Goal: Browse casually: Explore the website without a specific task or goal

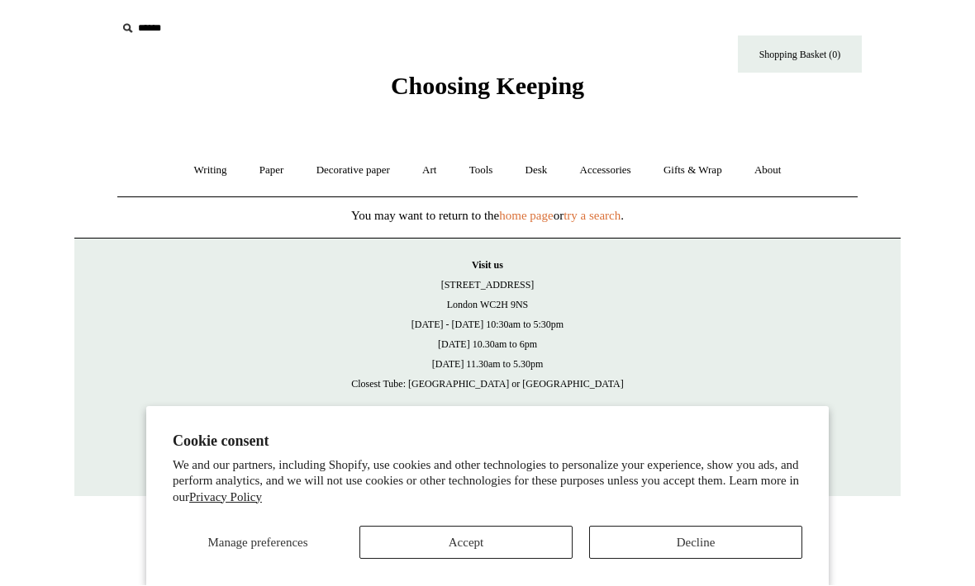
click at [509, 549] on button "Accept" at bounding box center [465, 543] width 213 height 33
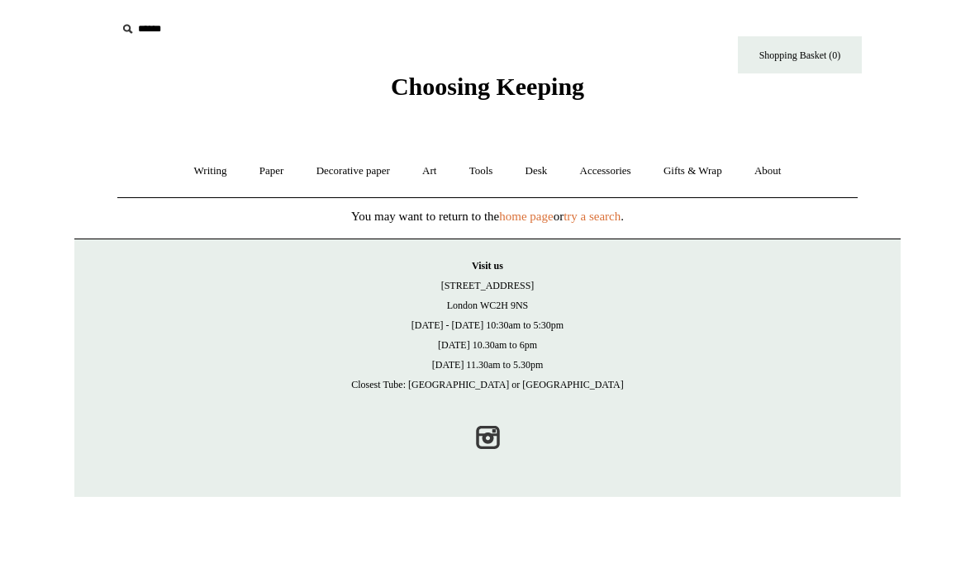
click at [346, 174] on link "Decorative paper +" at bounding box center [352, 172] width 103 height 44
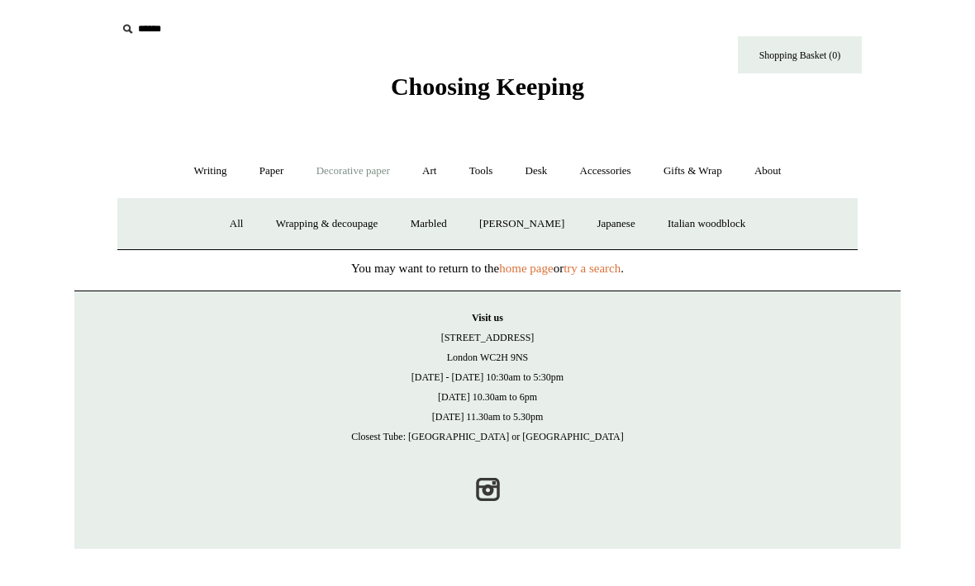
click at [208, 164] on link "Writing +" at bounding box center [210, 172] width 63 height 44
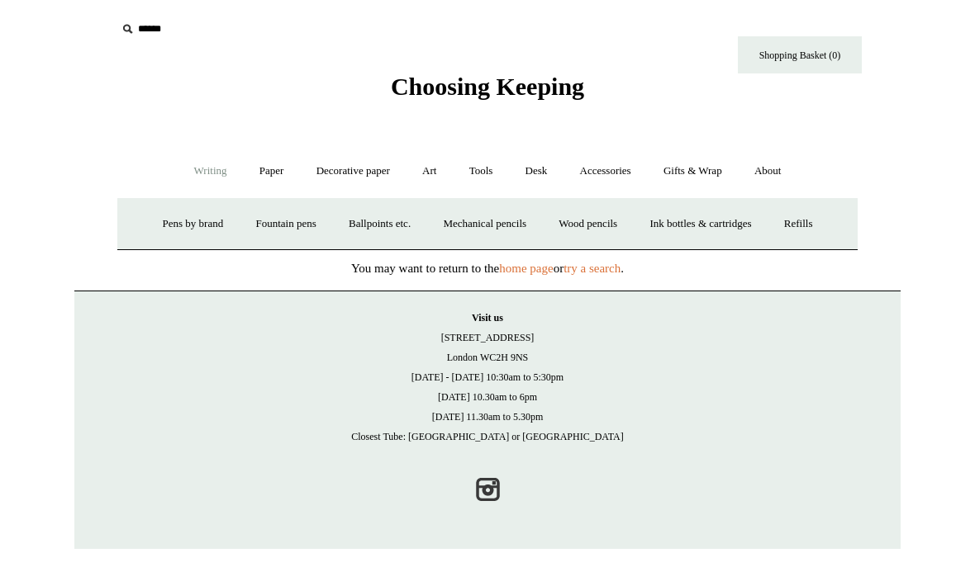
click at [529, 273] on link "home page" at bounding box center [526, 268] width 54 height 13
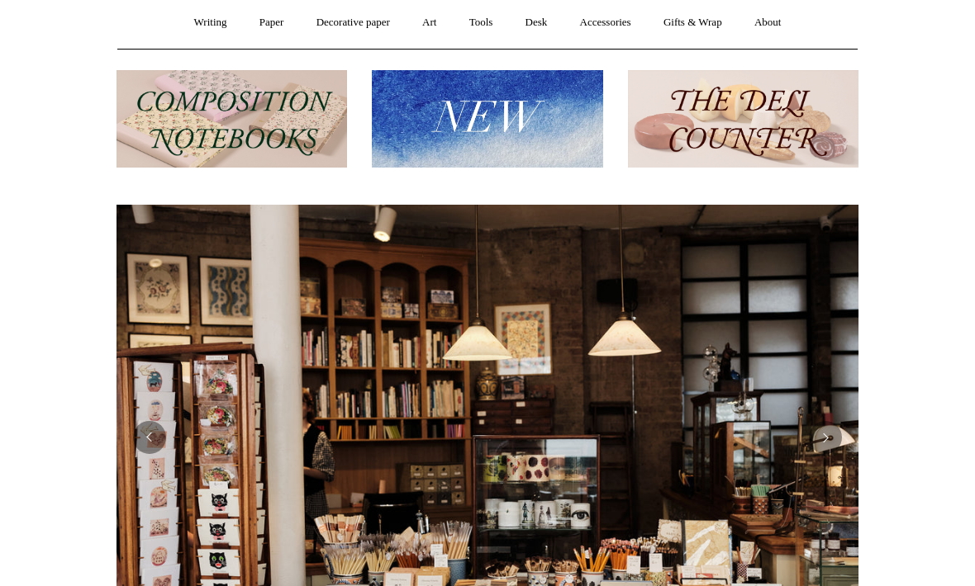
scroll to position [140, 0]
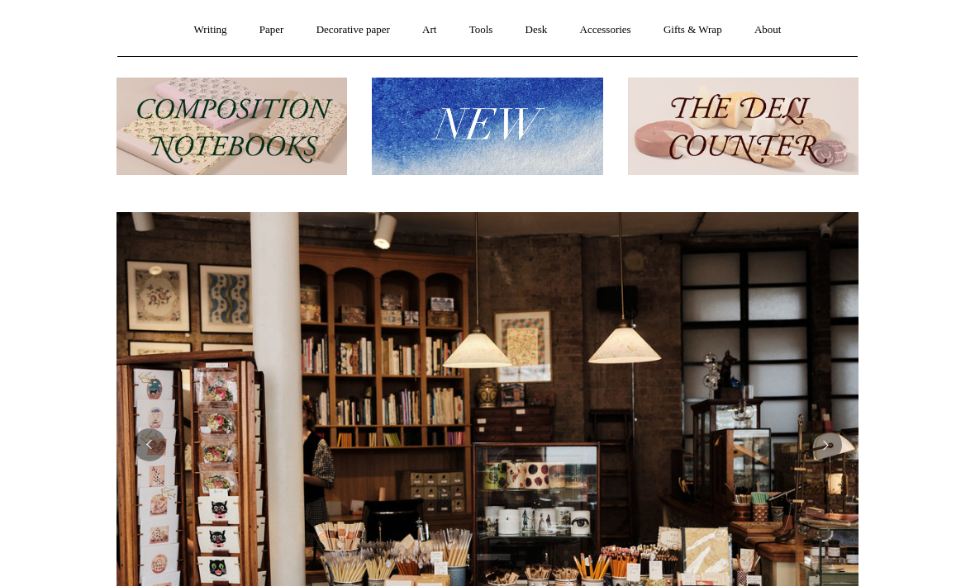
click at [739, 156] on img at bounding box center [743, 127] width 230 height 98
click at [259, 140] on img at bounding box center [231, 127] width 230 height 98
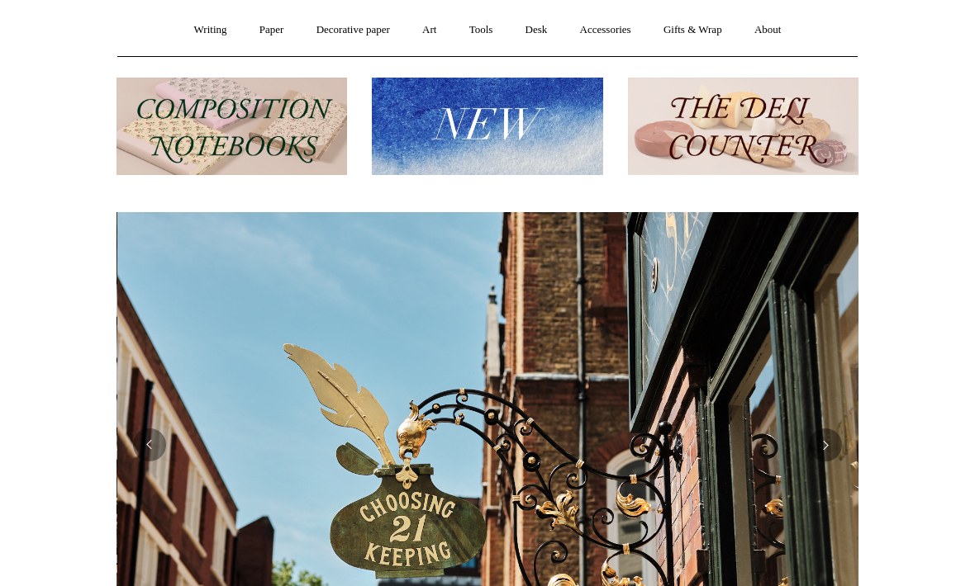
scroll to position [0, 742]
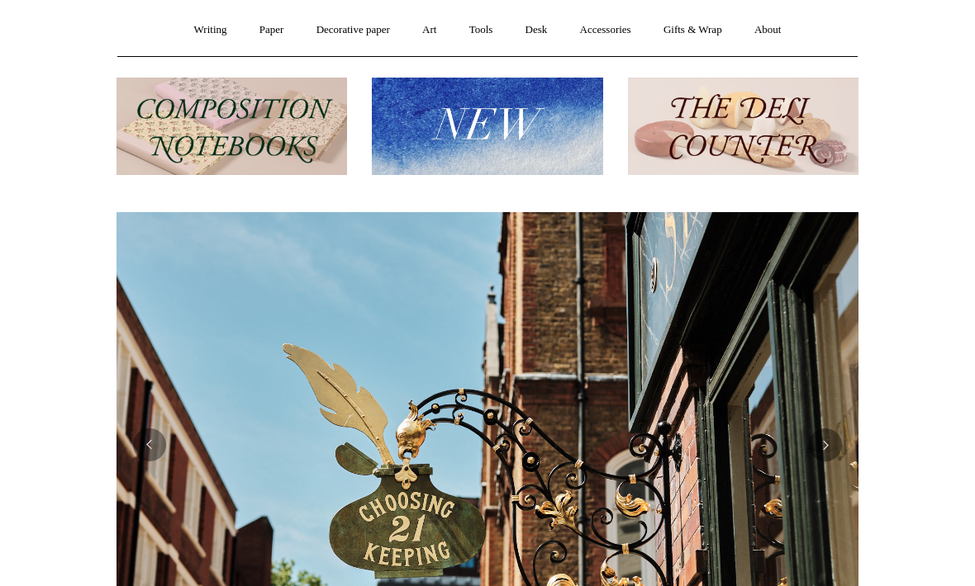
click at [474, 121] on img at bounding box center [487, 127] width 230 height 98
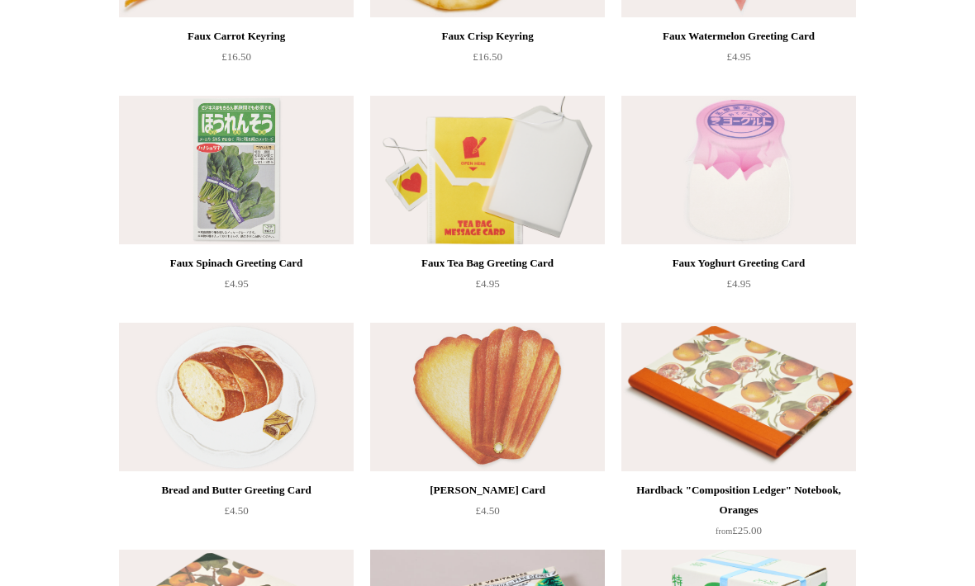
scroll to position [1265, 0]
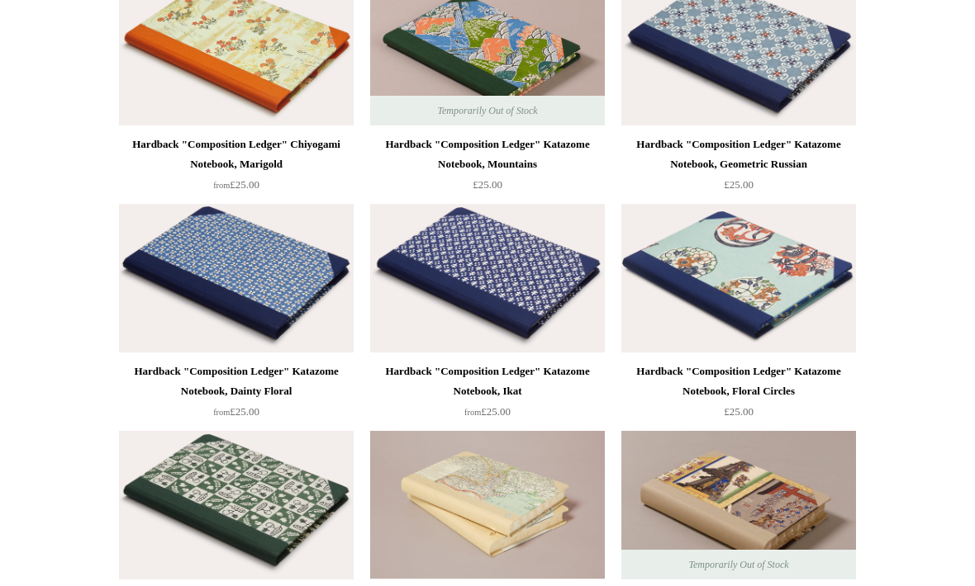
scroll to position [1601, 0]
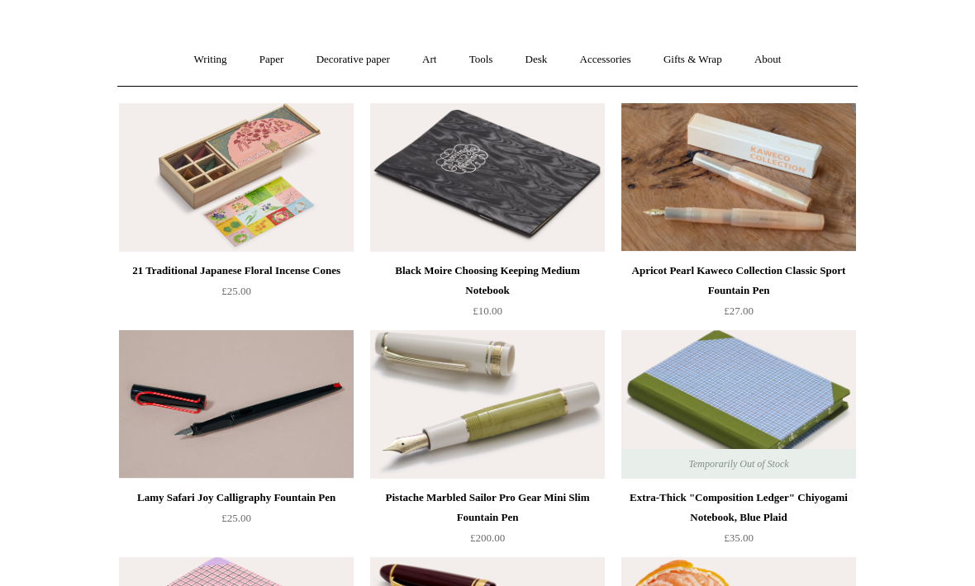
scroll to position [111, 0]
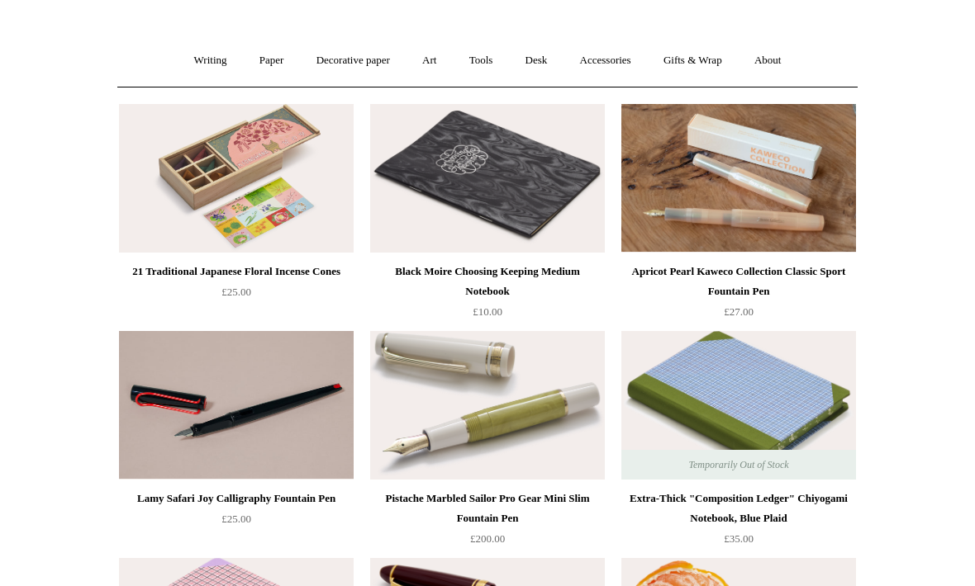
click at [249, 278] on div "21 Traditional Japanese Floral Incense Cones" at bounding box center [236, 272] width 226 height 20
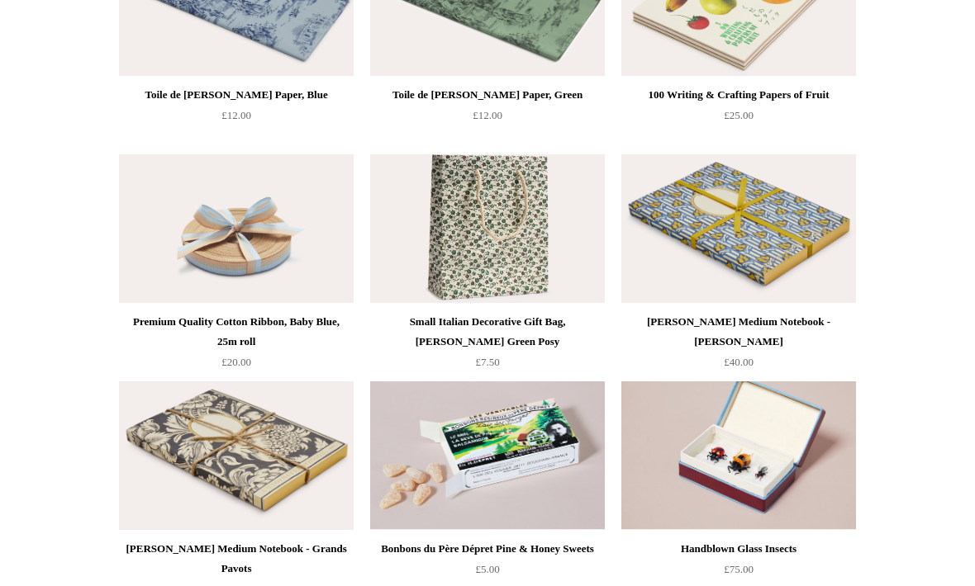
scroll to position [2789, 0]
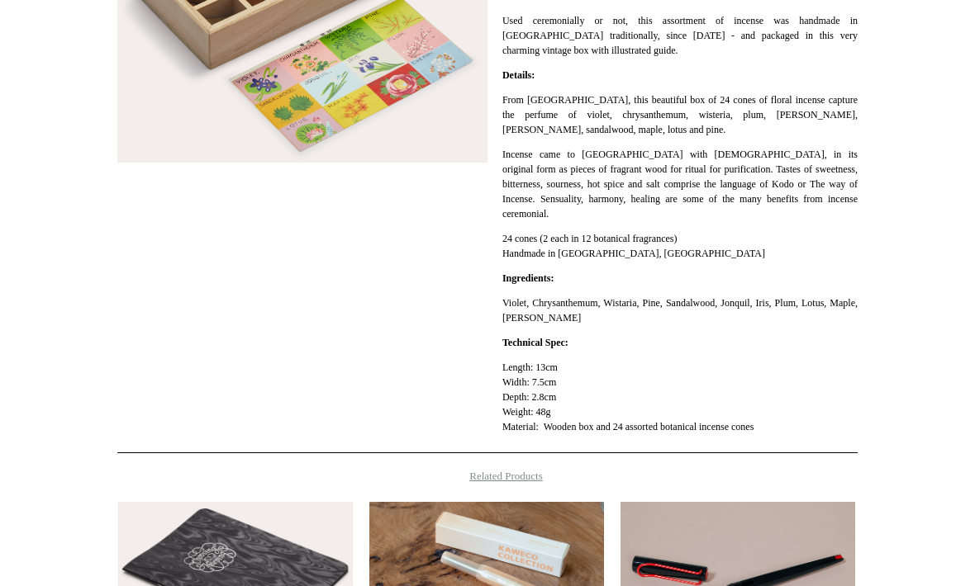
scroll to position [416, 0]
